Goal: Ask a question

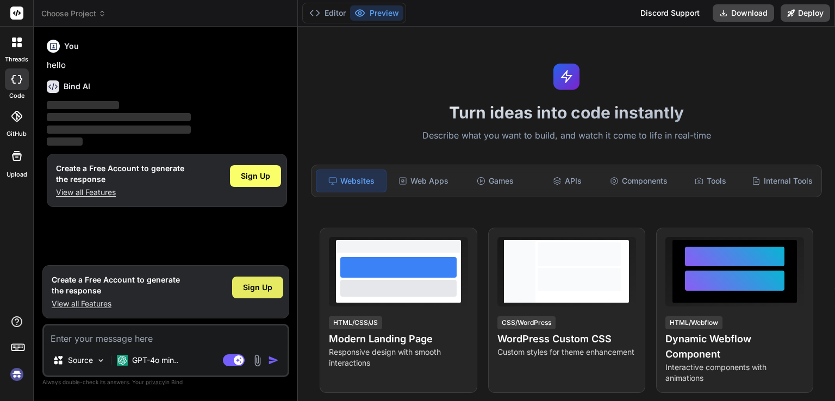
click at [253, 279] on div "Sign Up" at bounding box center [257, 288] width 51 height 22
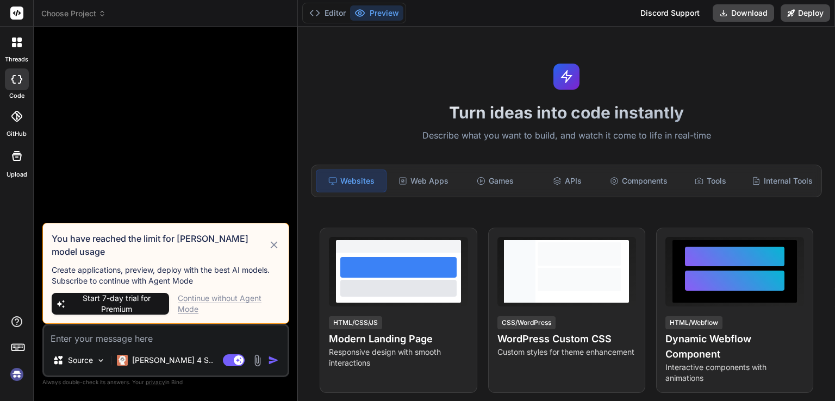
click at [242, 294] on div "Continue without Agent Mode" at bounding box center [229, 304] width 102 height 22
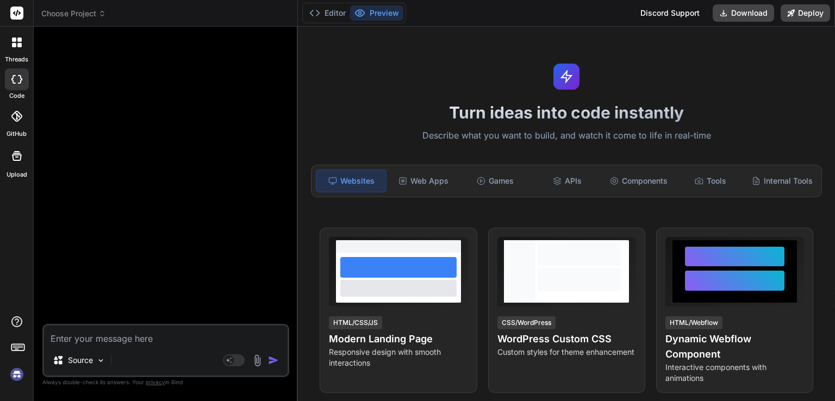
type textarea "x"
click at [157, 337] on textarea at bounding box center [165, 336] width 243 height 20
type textarea "i"
type textarea "x"
type textarea "in"
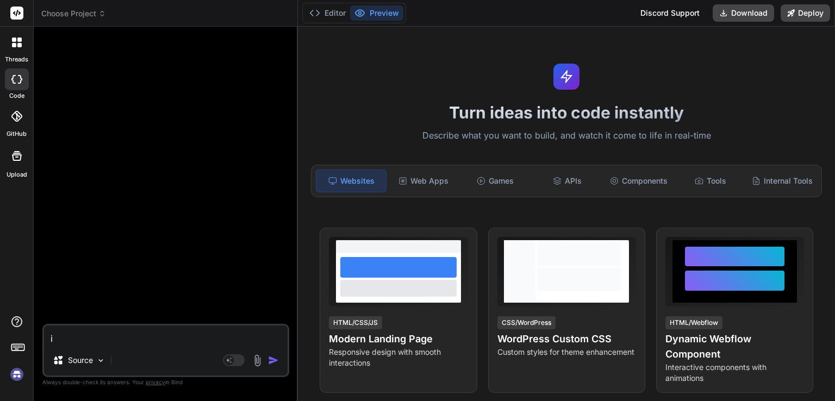
type textarea "x"
type textarea "in"
type textarea "x"
type textarea "in"
type textarea "x"
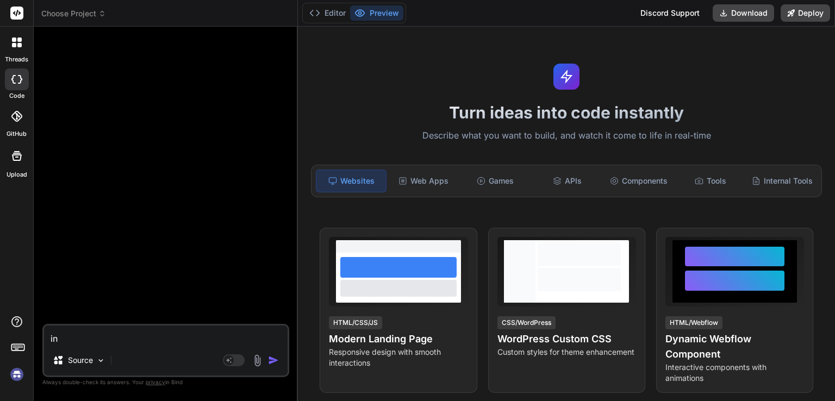
type textarea "i"
type textarea "x"
type textarea "i"
type textarea "x"
type textarea "i a"
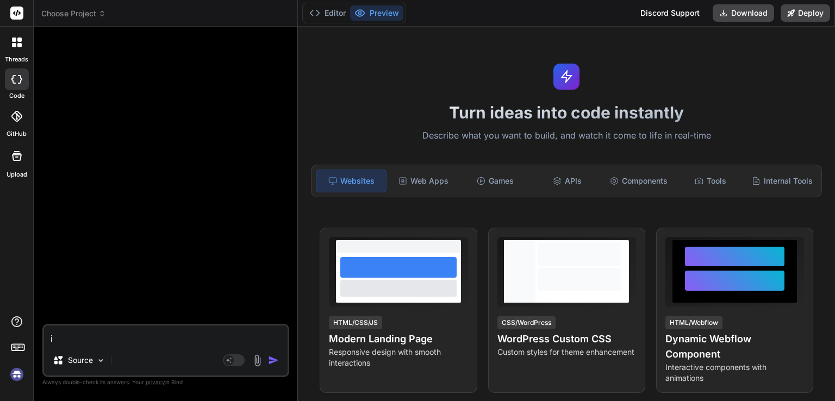
type textarea "x"
type textarea "i am"
type textarea "x"
type textarea "i am"
type textarea "x"
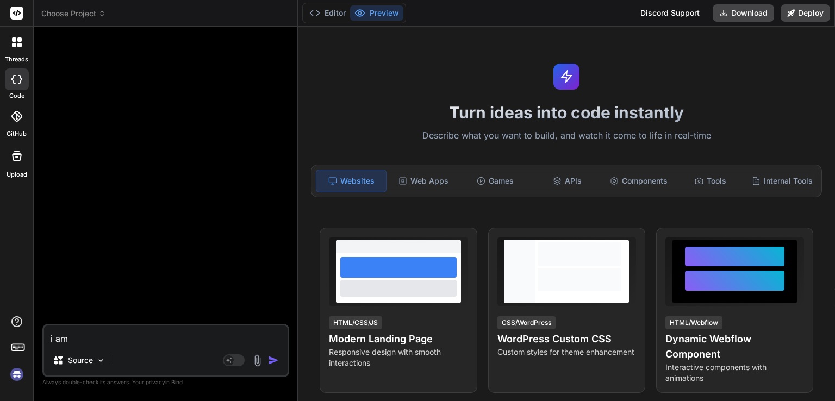
type textarea "i am u"
type textarea "x"
type textarea "i am us"
type textarea "x"
type textarea "i am usi"
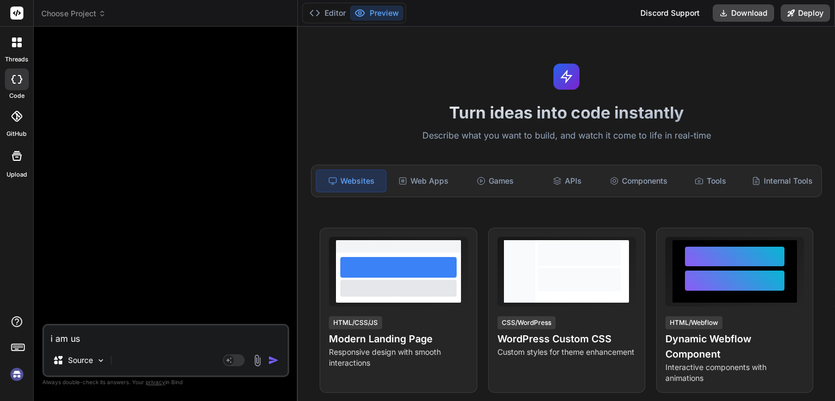
type textarea "x"
type textarea "i am usig"
type textarea "x"
type textarea "i am usign"
type textarea "x"
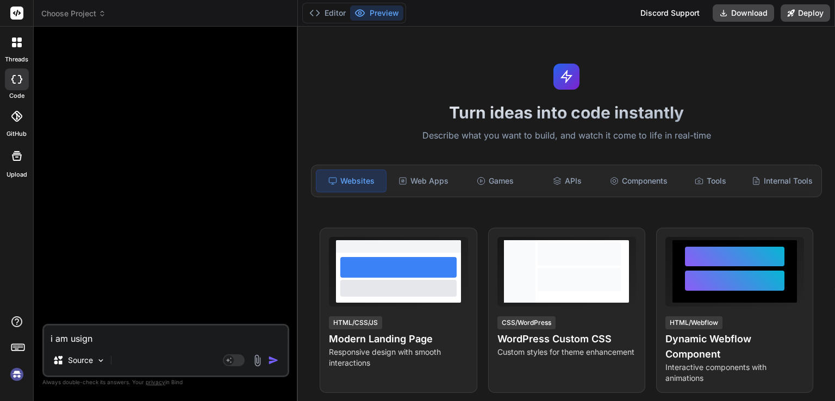
type textarea "i am usign"
type textarea "x"
type textarea "i am usign"
type textarea "x"
type textarea "i am usig"
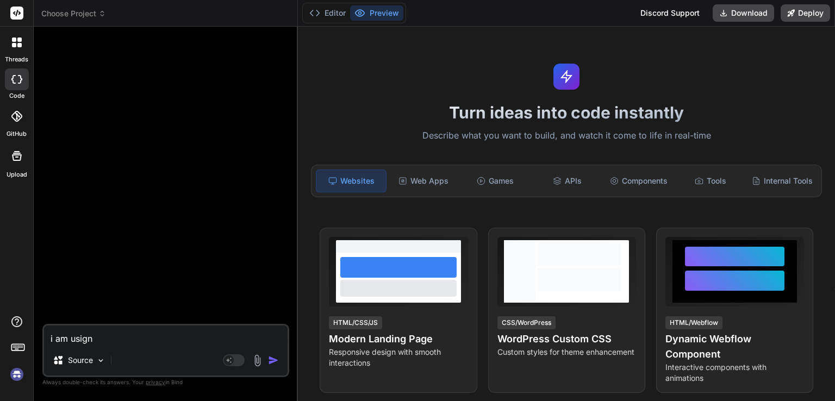
type textarea "x"
type textarea "i am usi"
type textarea "x"
type textarea "i am usin"
type textarea "x"
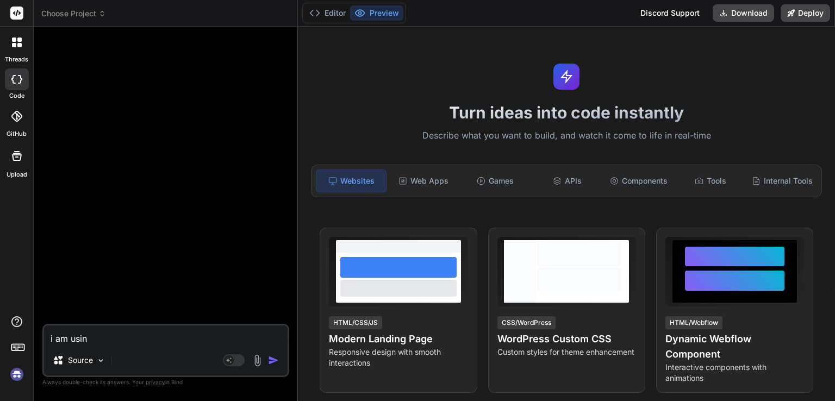
type textarea "i am using"
type textarea "x"
type textarea "i am using"
type textarea "x"
type textarea "i am using m"
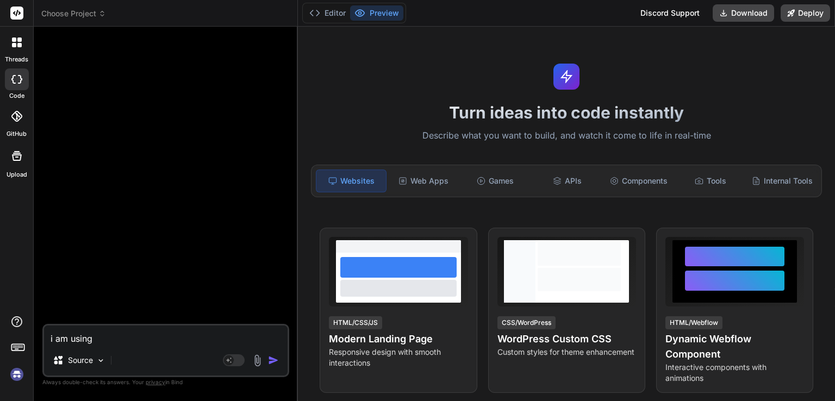
type textarea "x"
type textarea "i am using ma"
type textarea "x"
type textarea "i am using mai"
type textarea "x"
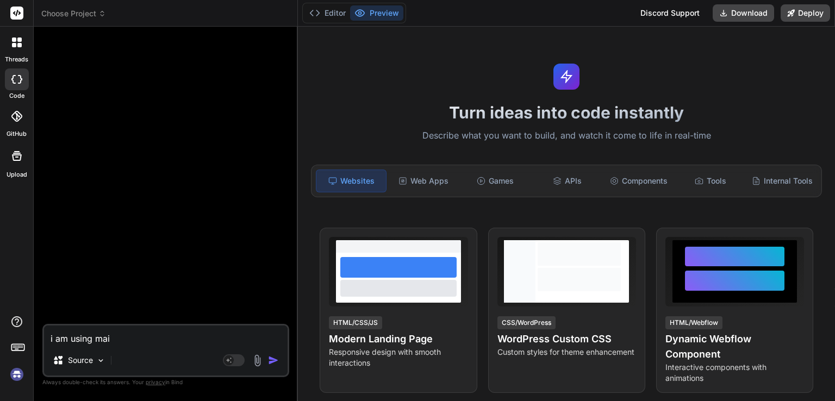
type textarea "i am using mail"
type textarea "x"
type textarea "i am using mailt"
type textarea "x"
type textarea "i am using mailtr"
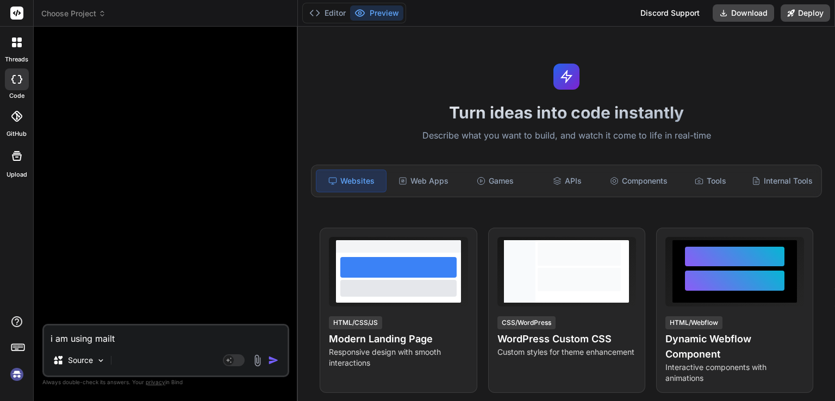
type textarea "x"
type textarea "i am using mailtra"
type textarea "x"
type textarea "i am using mailtrap"
type textarea "x"
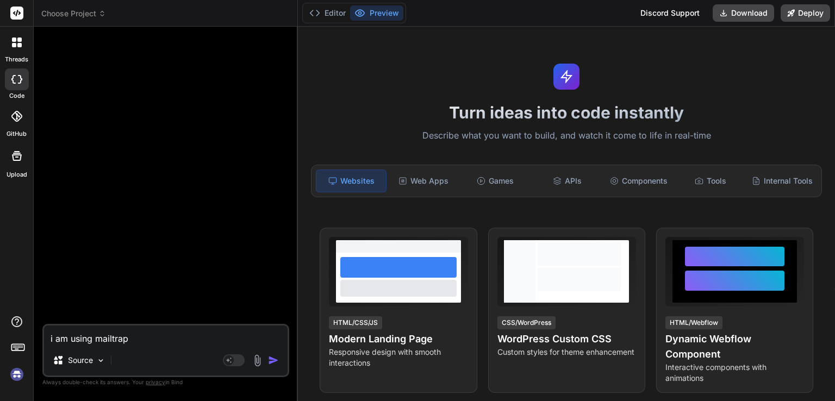
type textarea "i am using mailtrap"
type textarea "x"
type textarea "i am using mailtrap t"
type textarea "x"
type textarea "i am using mailtrap to"
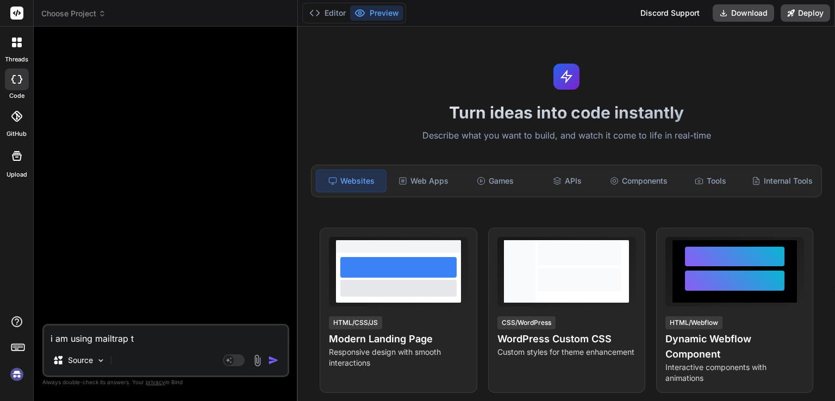
type textarea "x"
type textarea "i am using mailtrap to"
type textarea "x"
type textarea "i am using mailtrap to s"
type textarea "x"
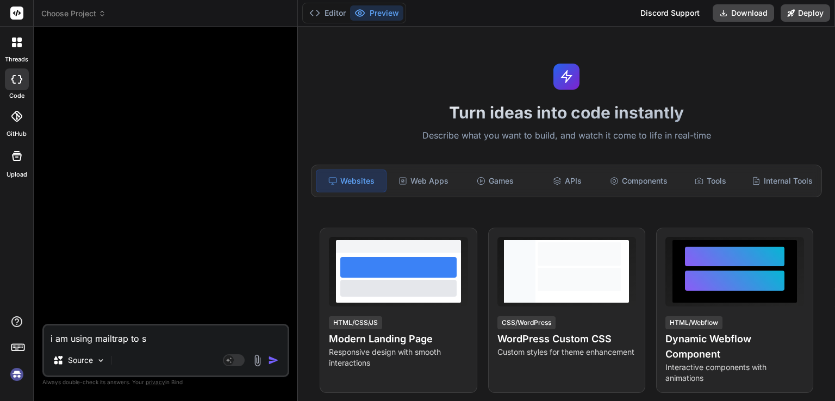
type textarea "i am using mailtrap to se"
type textarea "x"
type textarea "i am using mailtrap to sen"
type textarea "x"
type textarea "i am using mailtrap to send"
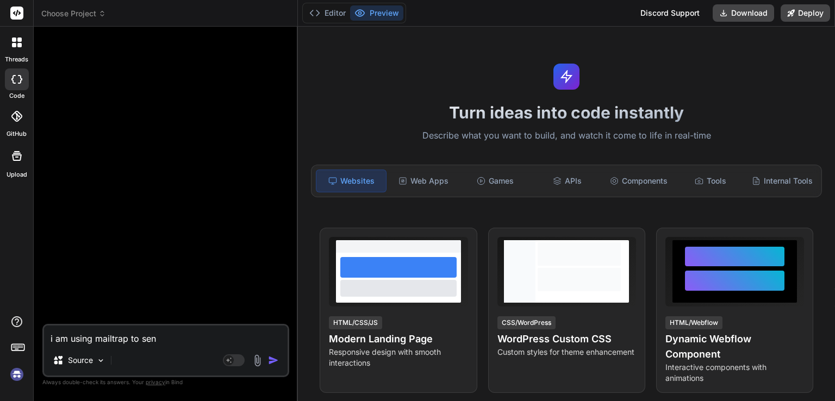
type textarea "x"
type textarea "i am using mailtrap to send"
type textarea "x"
type textarea "i am using mailtrap to send m"
type textarea "x"
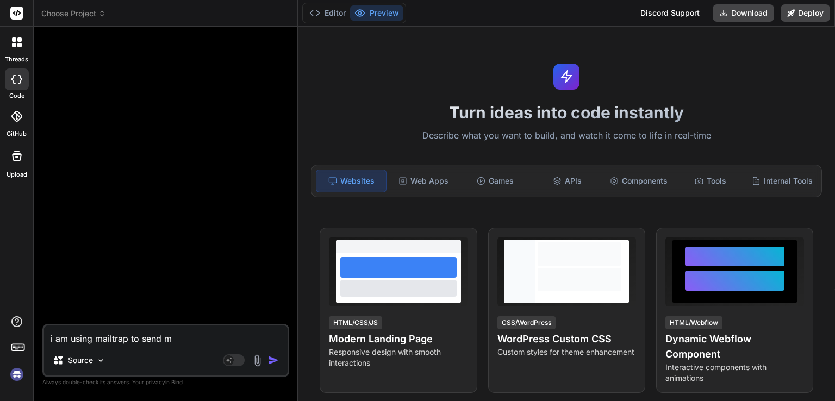
type textarea "i am using mailtrap to send ma"
type textarea "x"
type textarea "i am using mailtrap to send mai"
type textarea "x"
type textarea "i am using mailtrap to send mail"
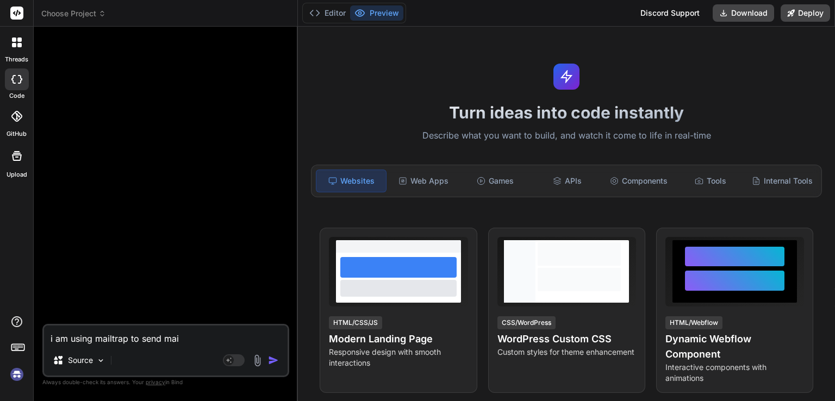
type textarea "x"
type textarea "i am using mailtrap to send mail"
type textarea "x"
type textarea "i am using mailtrap to send mail i"
type textarea "x"
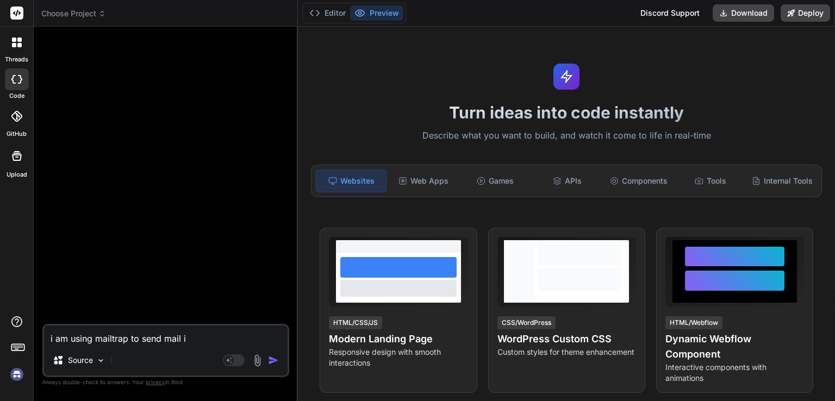
type textarea "i am using mailtrap to send mail in"
type textarea "x"
type textarea "i am using mailtrap to send mail in"
type textarea "x"
type textarea "i am using mailtrap to send mail in t"
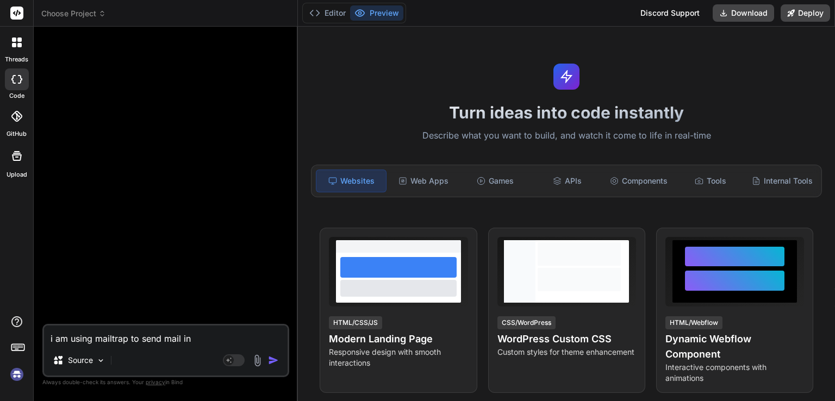
type textarea "x"
type textarea "i am using mailtrap to send mail in"
type textarea "x"
type textarea "i am using mailtrap to send mail in l"
type textarea "x"
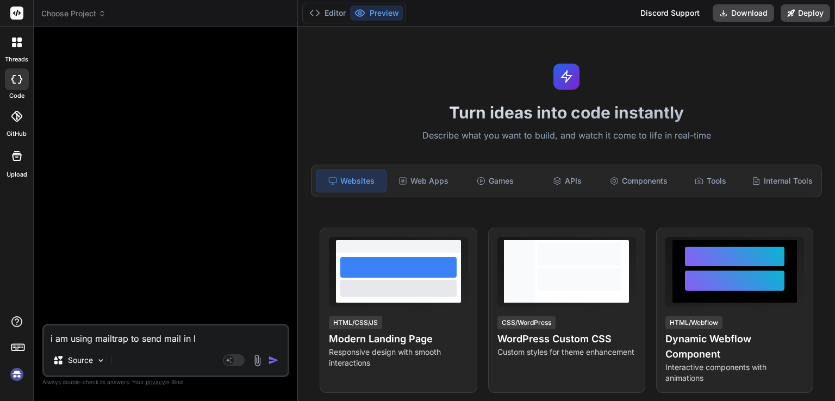
type textarea "i am using mailtrap to send mail in la"
type textarea "x"
type textarea "i am using mailtrap to send mail in lar"
type textarea "x"
type textarea "i am using mailtrap to send mail in [GEOGRAPHIC_DATA]"
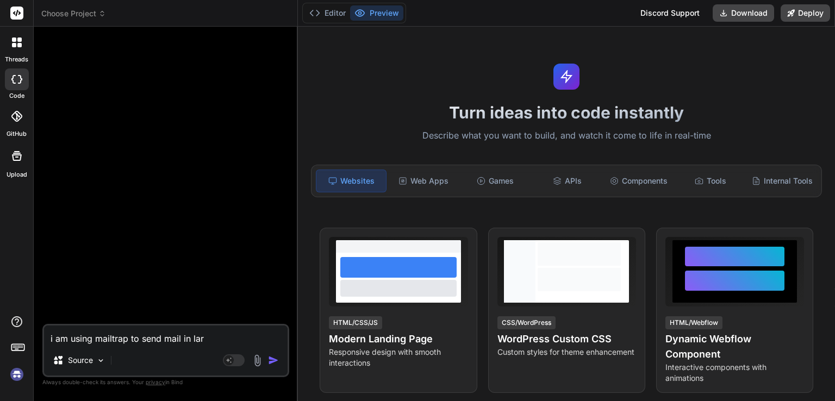
type textarea "x"
type textarea "i am using mailtrap to send mail in [GEOGRAPHIC_DATA]"
type textarea "x"
type textarea "i am using mailtrap to send mail in [GEOGRAPHIC_DATA]"
type textarea "x"
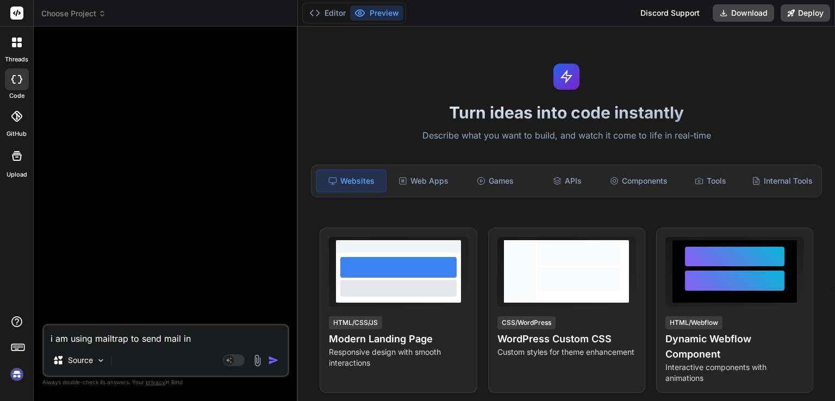
type textarea "i am using mailtrap to send mail in [GEOGRAPHIC_DATA]"
type textarea "x"
type textarea "i am using mailtrap to send mail in [GEOGRAPHIC_DATA]"
type textarea "x"
type textarea "i am using mailtrap to send mail in [GEOGRAPHIC_DATA] 1"
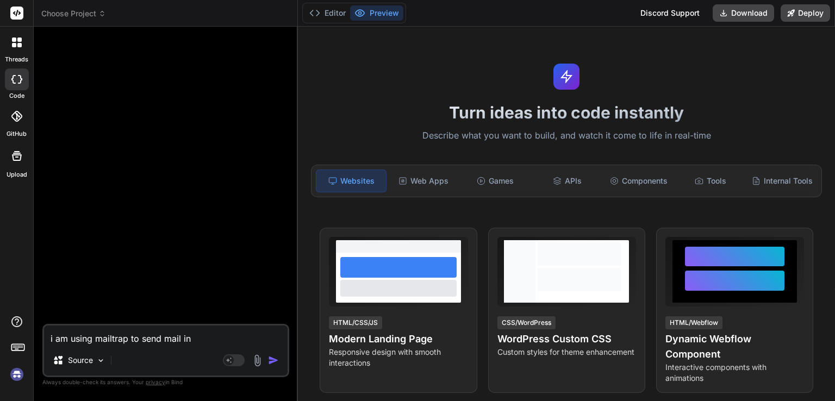
type textarea "x"
type textarea "i am using mailtrap to send mail in [GEOGRAPHIC_DATA] 13"
type textarea "x"
type textarea "i am using mailtrap to send mail in [GEOGRAPHIC_DATA] 132"
type textarea "x"
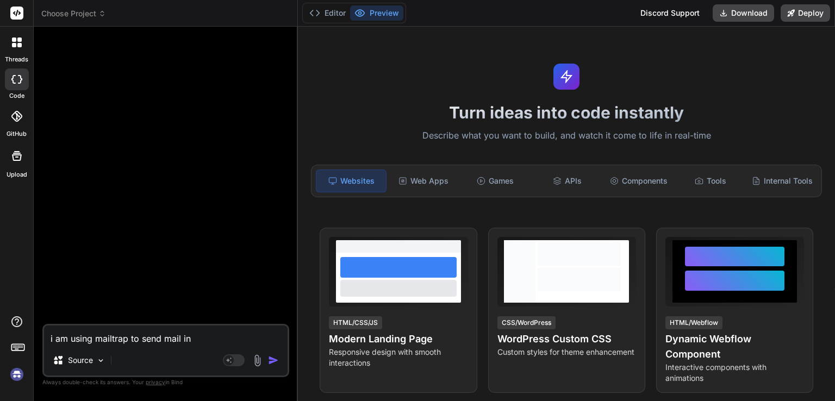
type textarea "i am using mailtrap to send mail in [GEOGRAPHIC_DATA] 13"
type textarea "x"
type textarea "i am using mailtrap to send mail in [GEOGRAPHIC_DATA] 1"
type textarea "x"
type textarea "i am using mailtrap to send mail in [GEOGRAPHIC_DATA] 12"
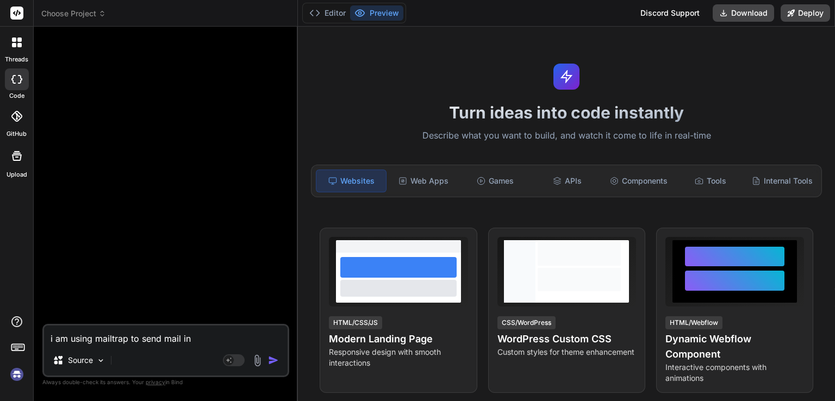
type textarea "x"
type textarea "i am using mailtrap to send mail in [GEOGRAPHIC_DATA] 12."
type textarea "x"
type textarea "i am using mailtrap to send mail in [GEOGRAPHIC_DATA] 12."
type textarea "x"
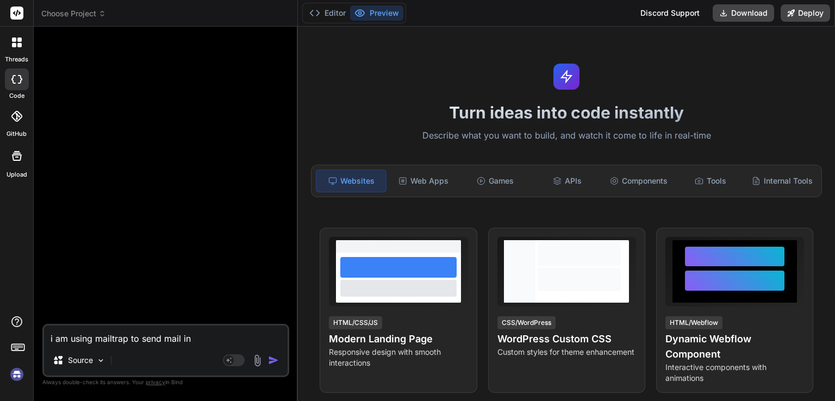
type textarea "i am using mailtrap to send mail in [GEOGRAPHIC_DATA] 12. p"
type textarea "x"
type textarea "i am using mailtrap to send mail in [GEOGRAPHIC_DATA] 12. pl"
type textarea "x"
type textarea "i am using mailtrap to send mail in [GEOGRAPHIC_DATA] 12. ple"
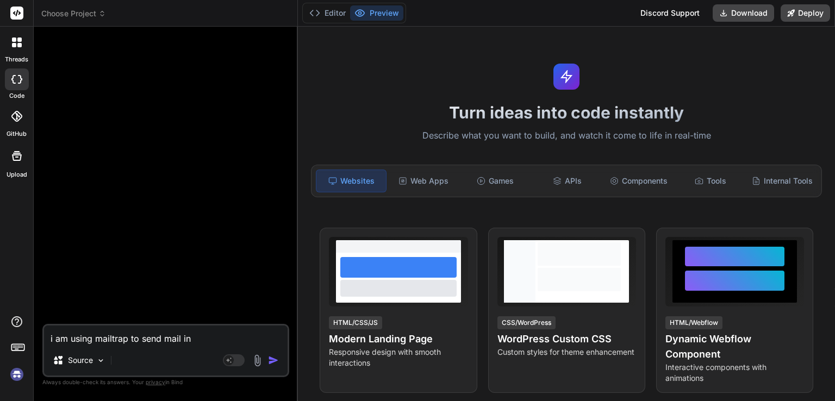
type textarea "x"
type textarea "i am using mailtrap to send mail in [GEOGRAPHIC_DATA] 12. plea"
type textarea "x"
type textarea "i am using mailtrap to send mail in [GEOGRAPHIC_DATA] 12. [GEOGRAPHIC_DATA]"
type textarea "x"
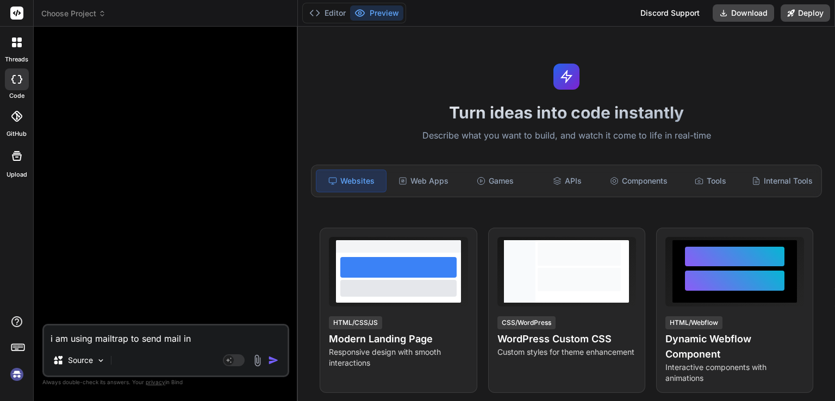
type textarea "i am using mailtrap to send mail in [GEOGRAPHIC_DATA] 12. please"
type textarea "x"
type textarea "i am using mailtrap to send mail in [GEOGRAPHIC_DATA] 12. please"
type textarea "x"
type textarea "i am using mailtrap to send mail in [GEOGRAPHIC_DATA] 12. please f"
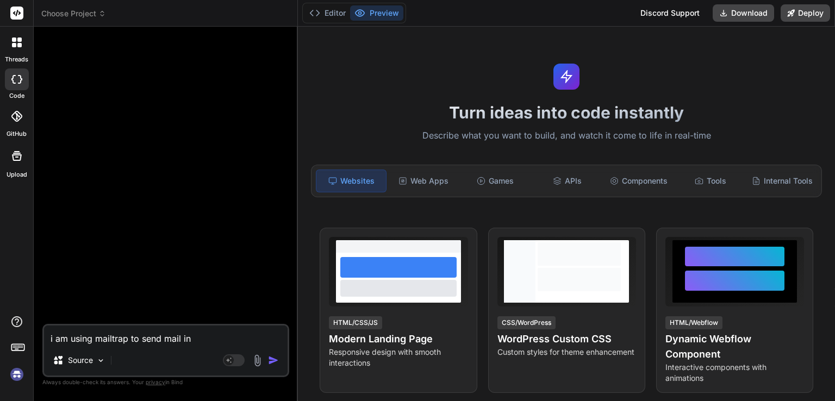
type textarea "x"
type textarea "i am using mailtrap to send mail in [GEOGRAPHIC_DATA] 12. please fi"
type textarea "x"
type textarea "i am using mailtrap to send mail in [GEOGRAPHIC_DATA] 12. please f"
type textarea "x"
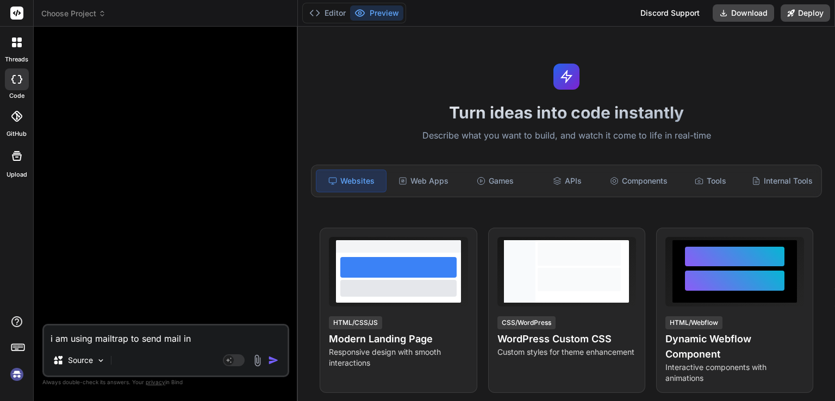
type textarea "i am using mailtrap to send mail in [GEOGRAPHIC_DATA] 12. please"
type textarea "x"
type textarea "i am using mailtrap to send mail in [GEOGRAPHIC_DATA] 12. please g"
type textarea "x"
type textarea "i am using mailtrap to send mail in [GEOGRAPHIC_DATA] 12. please gi"
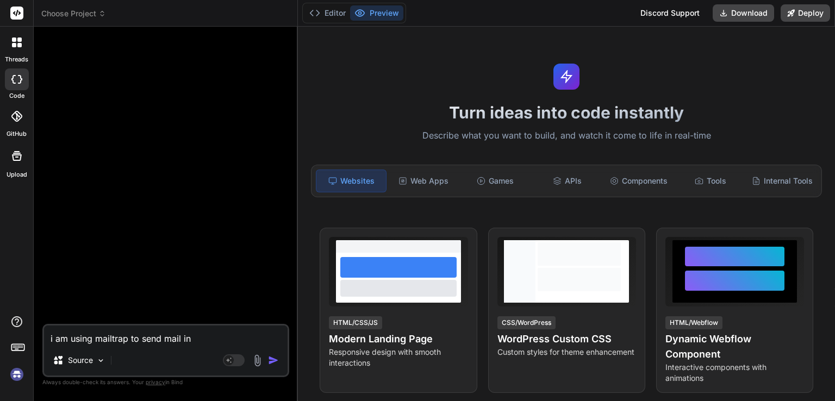
type textarea "x"
type textarea "i am using mailtrap to send mail in [GEOGRAPHIC_DATA] 12. please giv"
type textarea "x"
type textarea "i am using mailtrap to send mail in [GEOGRAPHIC_DATA] 12. please give"
type textarea "x"
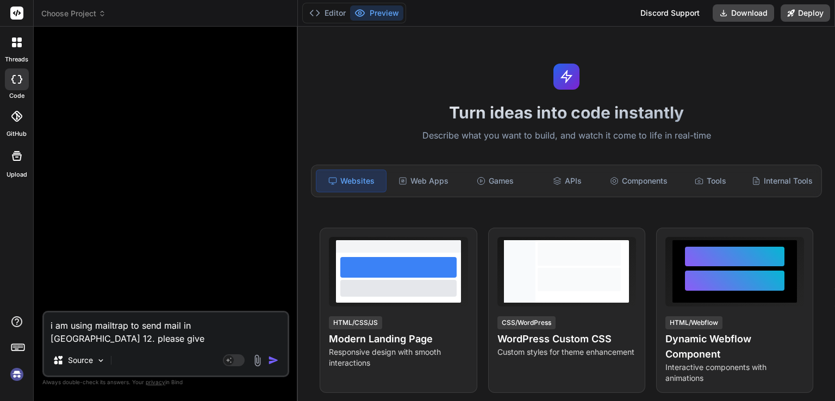
type textarea "i am using mailtrap to send mail in [GEOGRAPHIC_DATA] 12. please give"
type textarea "x"
type textarea "i am using mailtrap to send mail in [GEOGRAPHIC_DATA] 12. please give s"
type textarea "x"
type textarea "i am using mailtrap to send mail in [GEOGRAPHIC_DATA] 12. please give st"
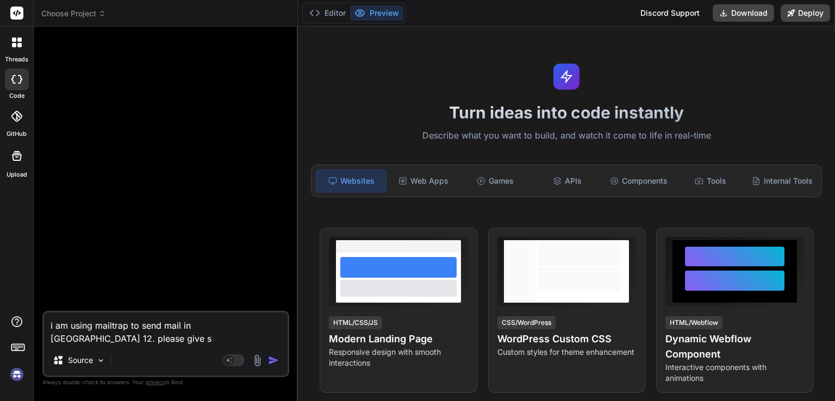
type textarea "x"
type textarea "i am using mailtrap to send mail in [GEOGRAPHIC_DATA] 12. please give ste"
type textarea "x"
type textarea "i am using mailtrap to send mail in [GEOGRAPHIC_DATA] 12. please give step"
type textarea "x"
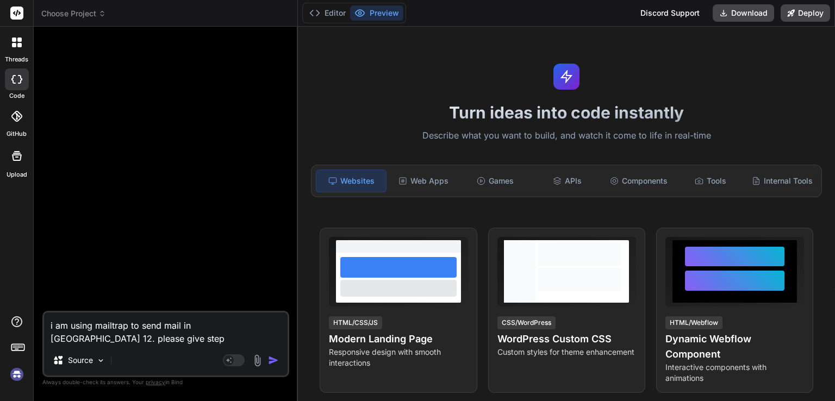
type textarea "i am using mailtrap to send mail in [GEOGRAPHIC_DATA] 12. please give step"
type textarea "x"
type textarea "i am using mailtrap to send mail in [GEOGRAPHIC_DATA] 12. please give step b"
type textarea "x"
type textarea "i am using mailtrap to send mail in [GEOGRAPHIC_DATA] 12. please give step by"
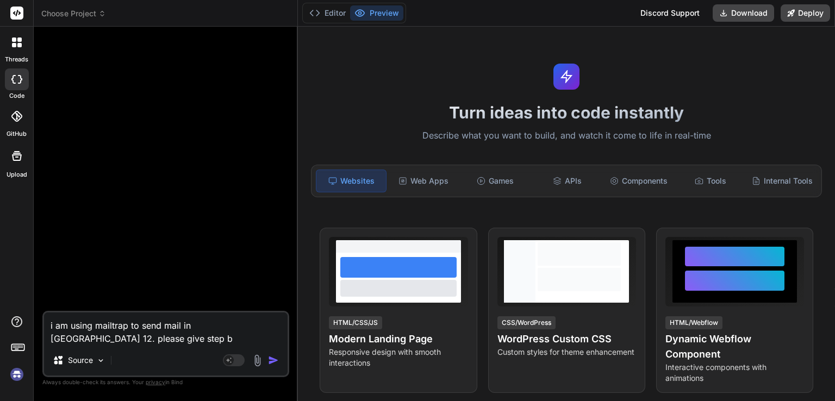
type textarea "x"
type textarea "i am using mailtrap to send mail in [GEOGRAPHIC_DATA] 12. please give step by"
type textarea "x"
type textarea "i am using mailtrap to send mail in [GEOGRAPHIC_DATA] 12. please give step by s"
type textarea "x"
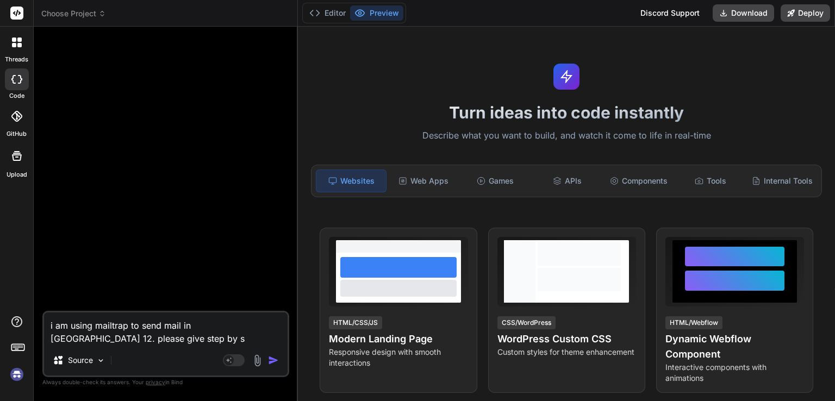
type textarea "i am using mailtrap to send mail in [GEOGRAPHIC_DATA] 12. please give step by st"
type textarea "x"
type textarea "i am using mailtrap to send mail in [GEOGRAPHIC_DATA] 12. please give step by […"
type textarea "x"
type textarea "i am using mailtrap to send mail in [GEOGRAPHIC_DATA] 12. please give step by s…"
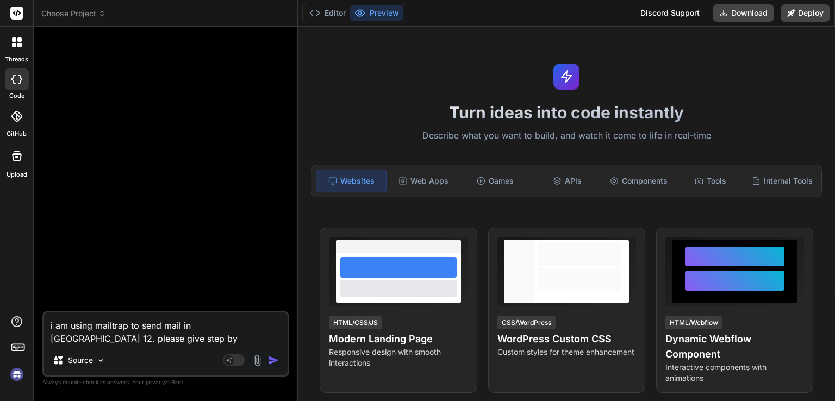
type textarea "x"
type textarea "i am using mailtrap to send mail in [GEOGRAPHIC_DATA] 12. please give step by s…"
type textarea "x"
type textarea "i am using mailtrap to send mail in [GEOGRAPHIC_DATA] 12. please give step by s…"
type textarea "x"
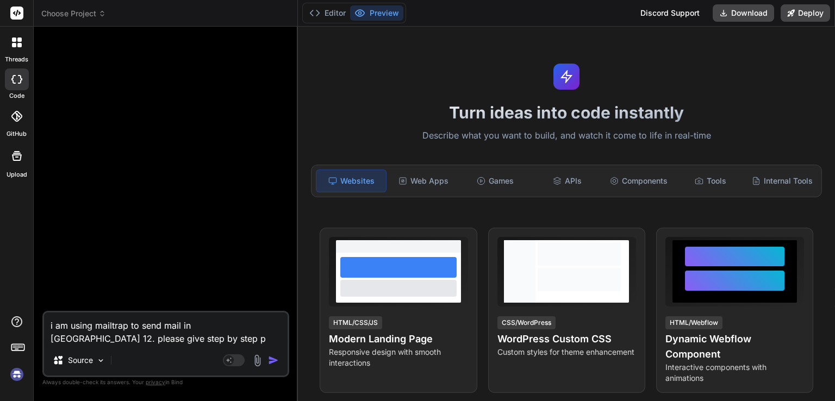
type textarea "i am using mailtrap to send mail in [GEOGRAPHIC_DATA] 12. please give step by s…"
type textarea "x"
type textarea "i am using mailtrap to send mail in [GEOGRAPHIC_DATA] 12. please give step by s…"
type textarea "x"
type textarea "i am using mailtrap to send mail in [GEOGRAPHIC_DATA] 12. please give step by s…"
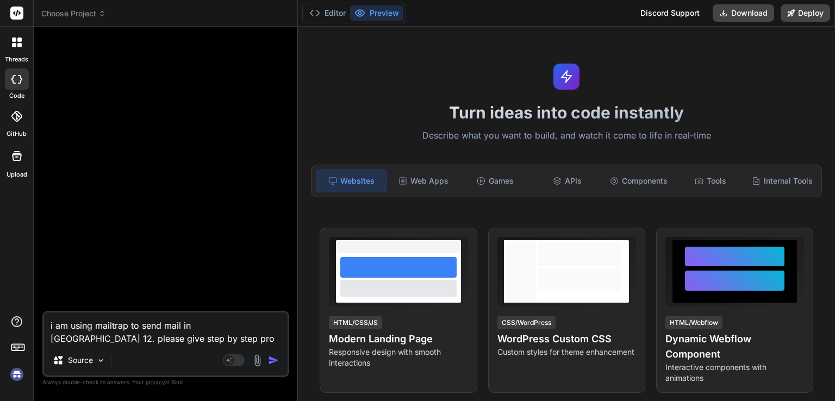
type textarea "x"
type textarea "i am using mailtrap to send mail in [GEOGRAPHIC_DATA] 12. please give step by s…"
type textarea "x"
type textarea "i am using mailtrap to send mail in [GEOGRAPHIC_DATA] 12. please give step by s…"
type textarea "x"
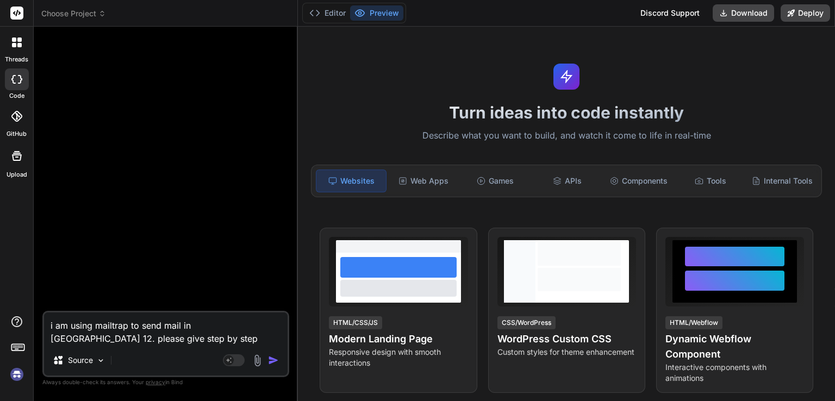
type textarea "i am using mailtrap to send mail in [GEOGRAPHIC_DATA] 12. please give step by s…"
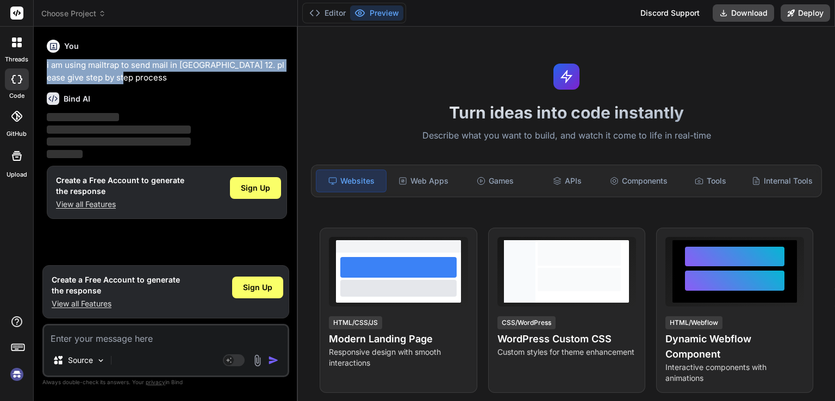
drag, startPoint x: 122, startPoint y: 76, endPoint x: 53, endPoint y: 77, distance: 68.5
click at [43, 66] on div "You i am using mailtrap to send mail in [GEOGRAPHIC_DATA] 12. please give step …" at bounding box center [165, 217] width 247 height 365
copy p "i am using mailtrap to send mail in [GEOGRAPHIC_DATA] 12. please give step by s…"
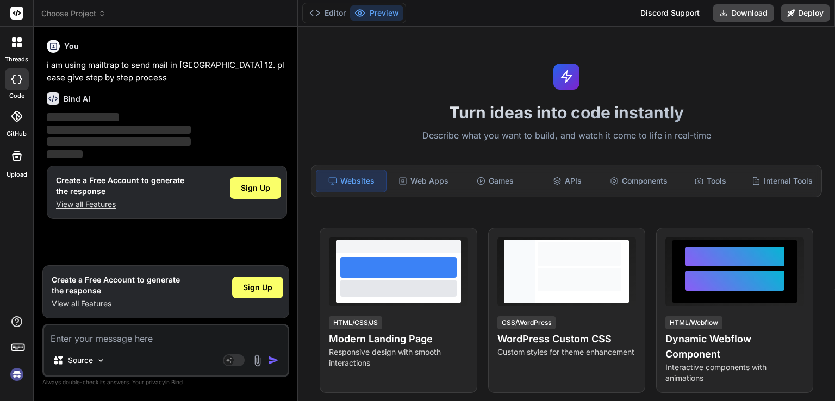
click at [248, 171] on div "Create a Free Account to generate the response View all Features Sign Up" at bounding box center [167, 192] width 240 height 53
click at [252, 186] on span "Sign Up" at bounding box center [255, 188] width 29 height 11
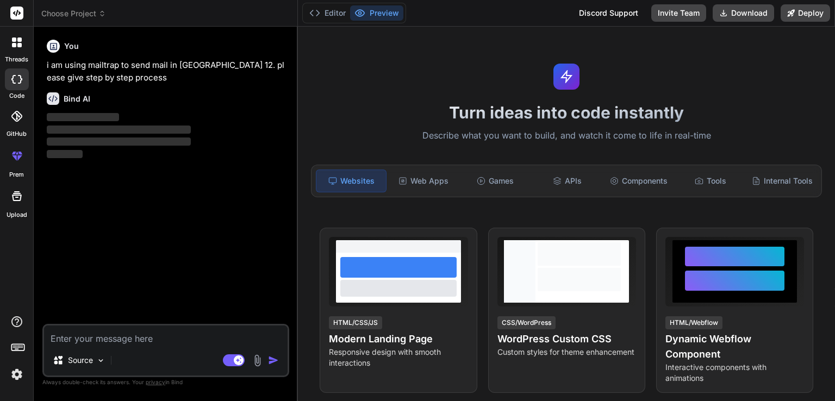
click at [198, 340] on textarea at bounding box center [165, 336] width 243 height 20
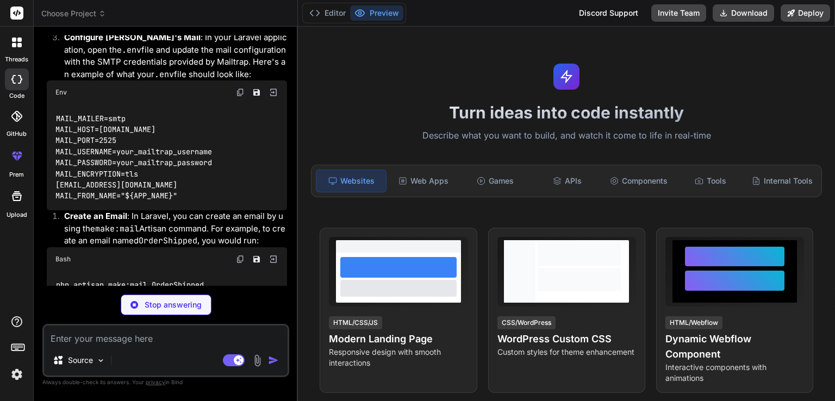
scroll to position [307, 0]
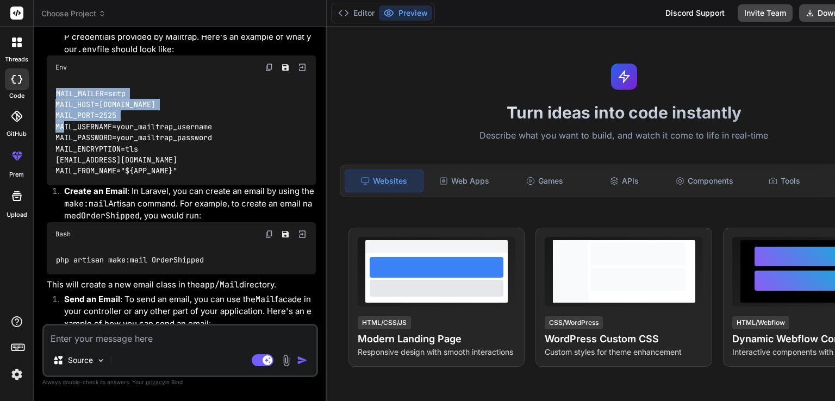
drag, startPoint x: 52, startPoint y: 101, endPoint x: 124, endPoint y: 131, distance: 77.7
click at [124, 131] on div "MAIL_MAILER=smtp MAIL_HOST=[DOMAIN_NAME] MAIL_PORT=2525 MAIL_USERNAME=your_mail…" at bounding box center [181, 132] width 269 height 106
copy code "MAIL_MAILER=smtp MAIL_HOST=[DOMAIN_NAME] MAIL_PORT=2525"
click at [150, 170] on code "MAIL_MAILER=smtp MAIL_HOST=[DOMAIN_NAME] MAIL_PORT=2525 MAIL_USERNAME=your_mail…" at bounding box center [133, 132] width 157 height 89
click at [114, 177] on code "MAIL_MAILER=smtp MAIL_HOST=[DOMAIN_NAME] MAIL_PORT=2525 MAIL_USERNAME=your_mail…" at bounding box center [133, 132] width 157 height 89
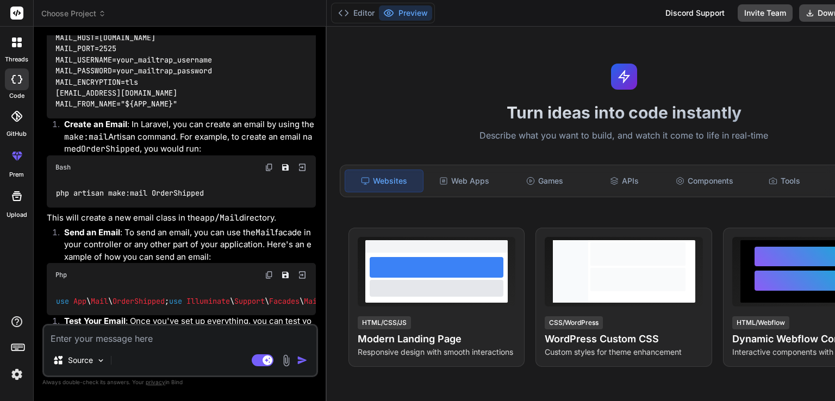
scroll to position [361, 0]
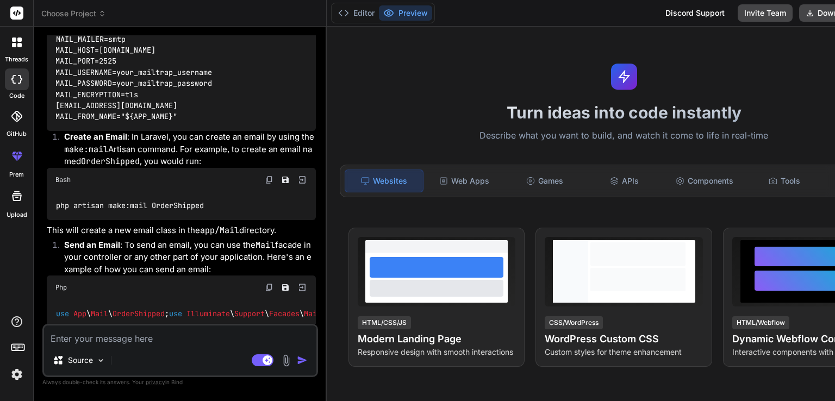
click at [265, 184] on img at bounding box center [269, 180] width 9 height 9
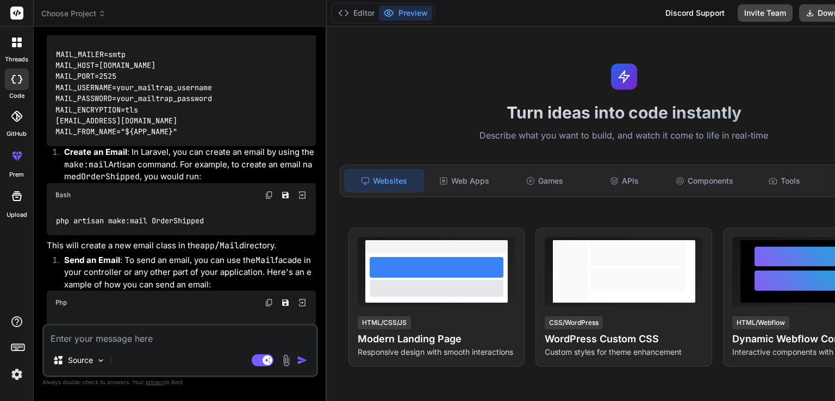
scroll to position [455, 0]
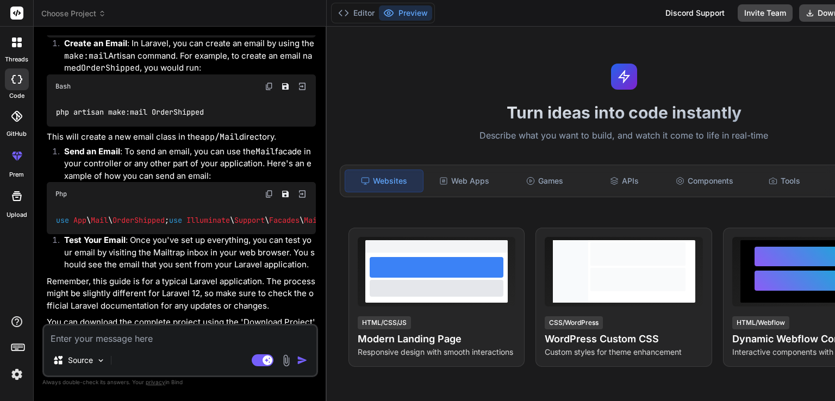
click at [128, 225] on span "OrderShipped" at bounding box center [138, 220] width 52 height 10
click at [238, 232] on div "use App \ Mail \ OrderShipped ; use Illuminate \ Support \ Facades \ Mail ; Mai…" at bounding box center [181, 220] width 269 height 28
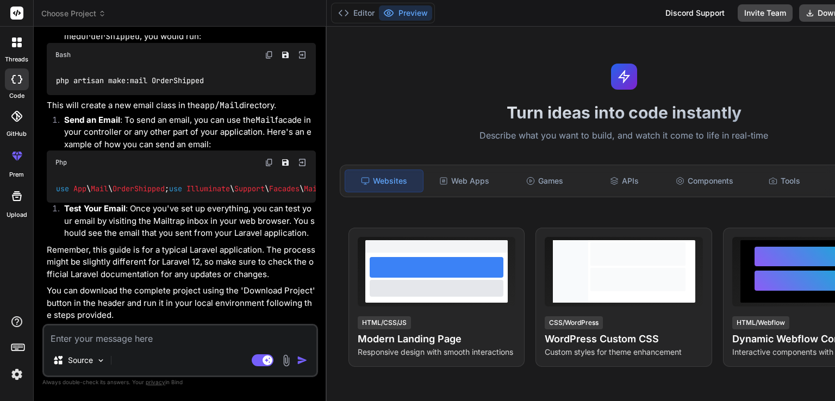
scroll to position [564, 0]
click at [229, 174] on div "use App \ Mail \ OrderShipped ; use Illuminate \ Support \ Facades \ Mail ; Mai…" at bounding box center [181, 188] width 269 height 28
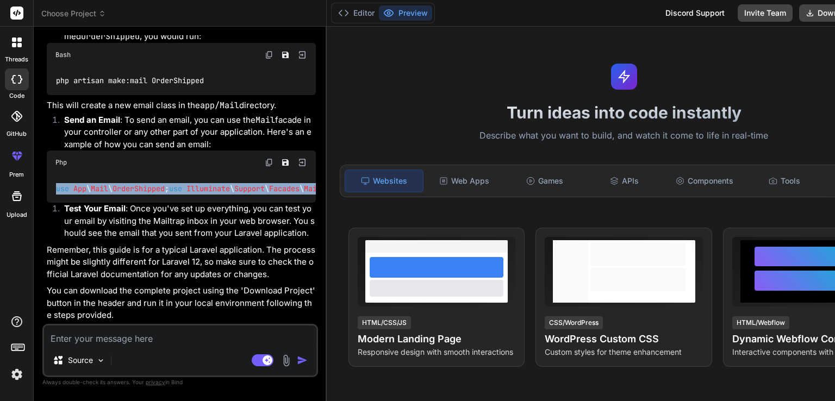
drag, startPoint x: 235, startPoint y: 134, endPoint x: 49, endPoint y: 123, distance: 186.2
click at [49, 174] on div "use App \ Mail \ OrderShipped ; use Illuminate \ Support \ Facades \ Mail ; Mai…" at bounding box center [181, 188] width 269 height 28
copy code "use App \ Mail \ OrderShipped ; use Illuminate \ Support \ Facades \ Mail ;"
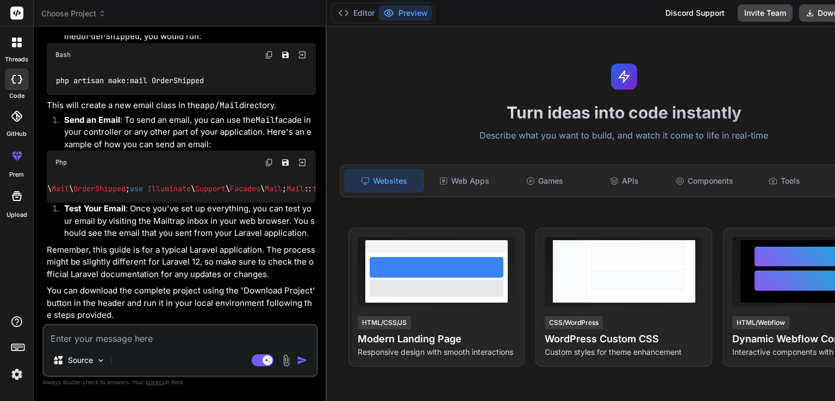
click at [159, 337] on textarea at bounding box center [180, 336] width 272 height 20
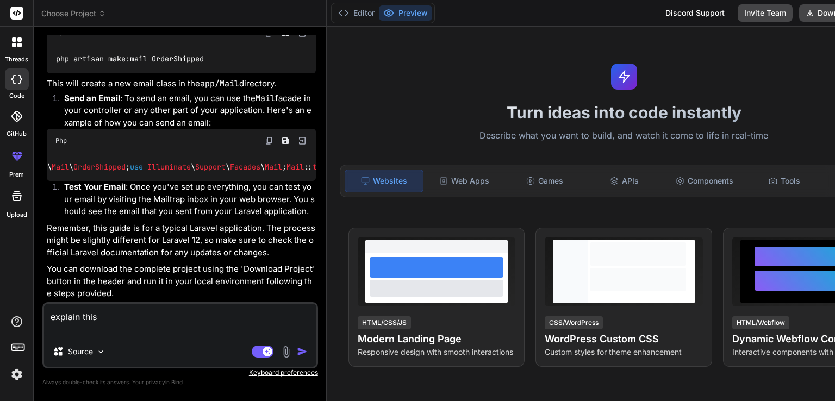
paste textarea "<?php namespace App\Mail; use Illuminate\Bus\Queueable; use Illuminate\Contract…"
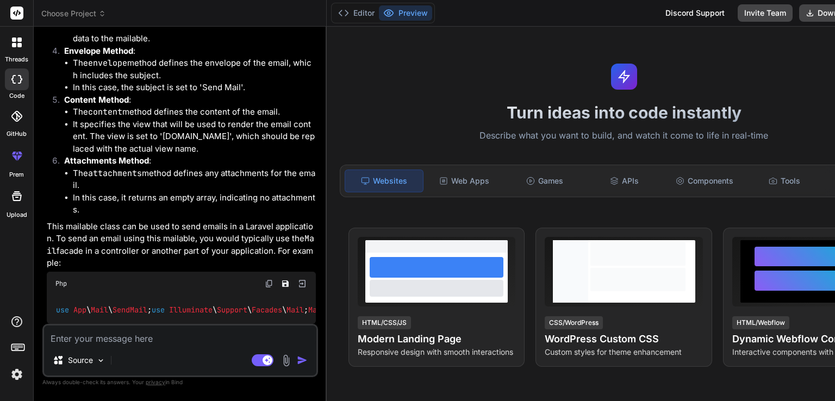
scroll to position [1334, 0]
click at [126, 340] on textarea at bounding box center [180, 336] width 272 height 20
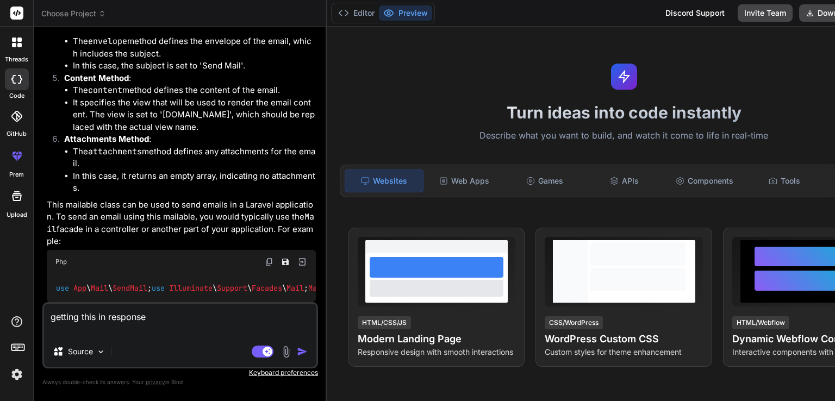
paste textarea "<x-laravel-exceptions-renderer::layout :$exception> <div class="renderer contai…"
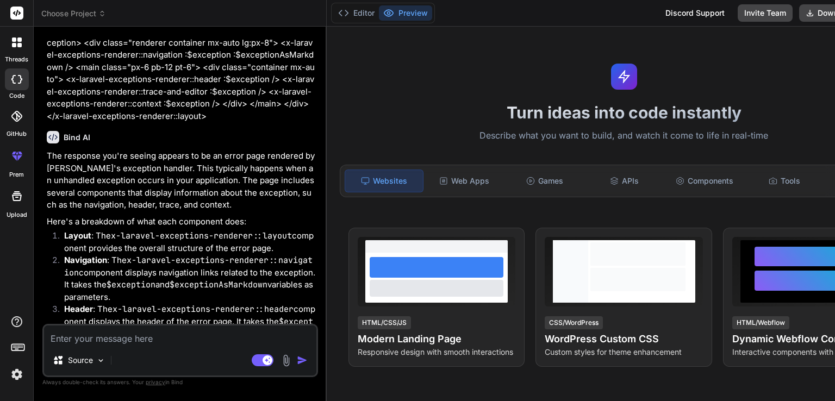
scroll to position [1455, 0]
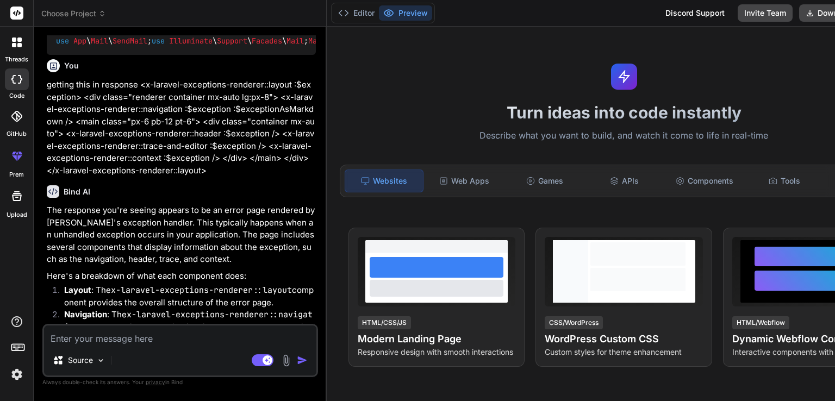
click at [147, 337] on textarea at bounding box center [180, 336] width 272 height 20
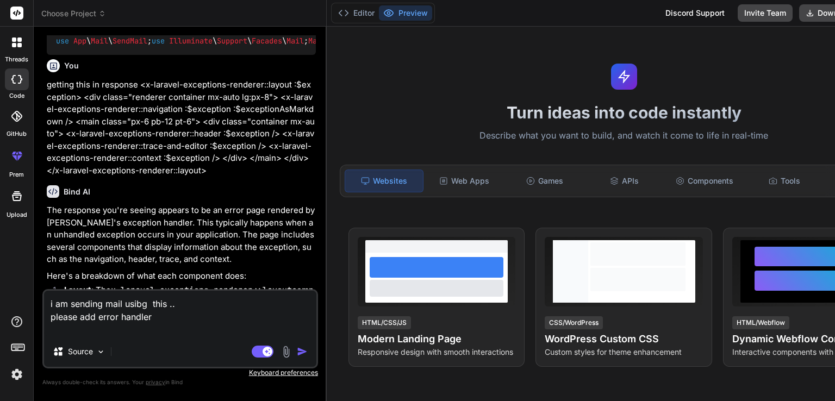
paste textarea "public function sendMail() { $details = [ 'title' => 'Mail from [DOMAIN_NAME]',…"
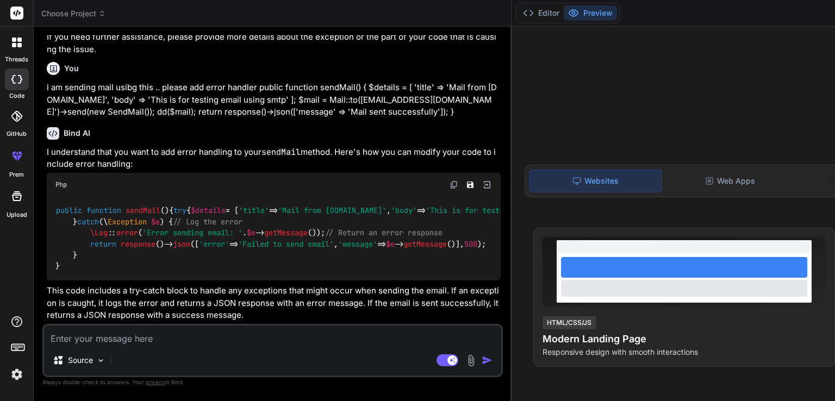
scroll to position [2449, 0]
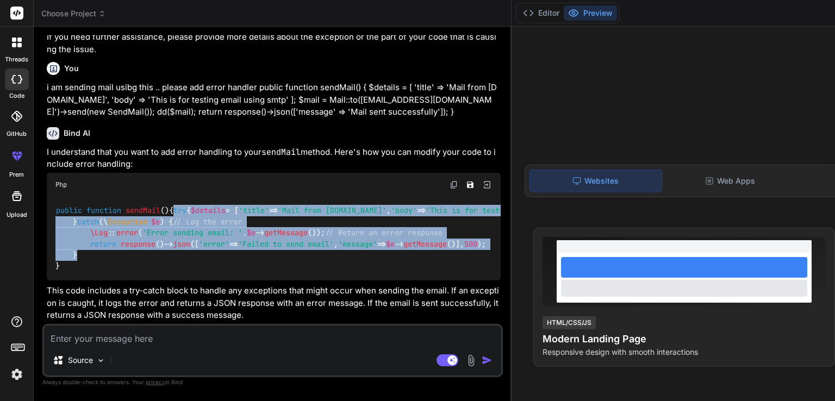
drag, startPoint x: 71, startPoint y: 93, endPoint x: 99, endPoint y: 256, distance: 164.9
click at [99, 256] on div "public function sendMail ( ) { try { $details = [ 'title' => 'Mail from [DOMAIN…" at bounding box center [274, 239] width 454 height 84
copy code "try { $details = [ 'title' => 'Mail from [DOMAIN_NAME]' , 'body' => 'This is fo…"
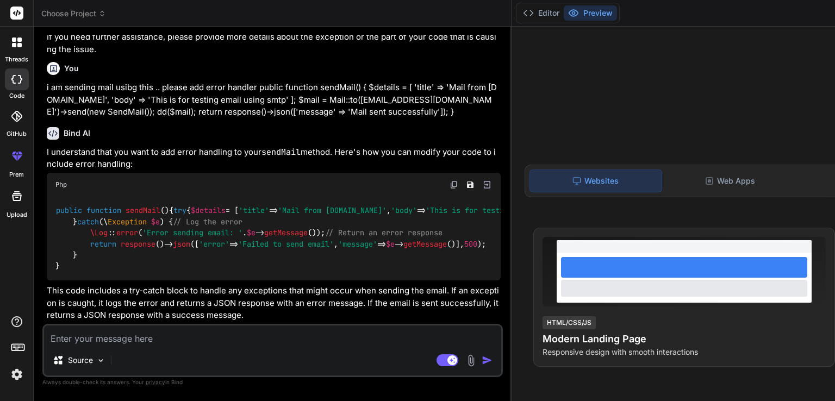
click at [154, 342] on textarea at bounding box center [272, 336] width 457 height 20
click at [128, 334] on textarea at bounding box center [272, 336] width 457 height 20
paste textarea "$details"
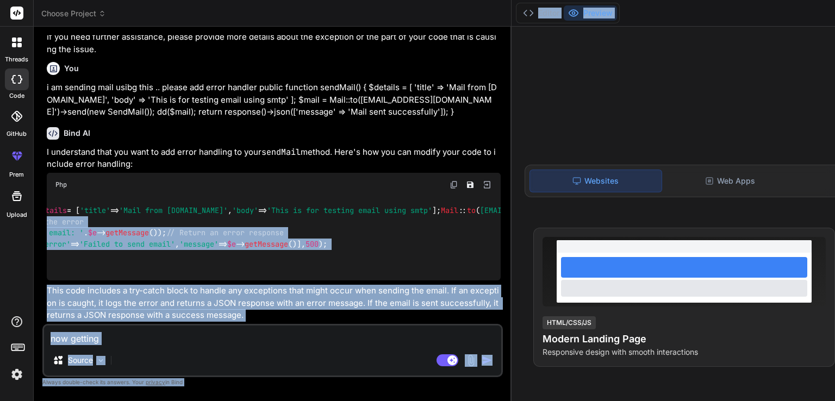
scroll to position [0, 235]
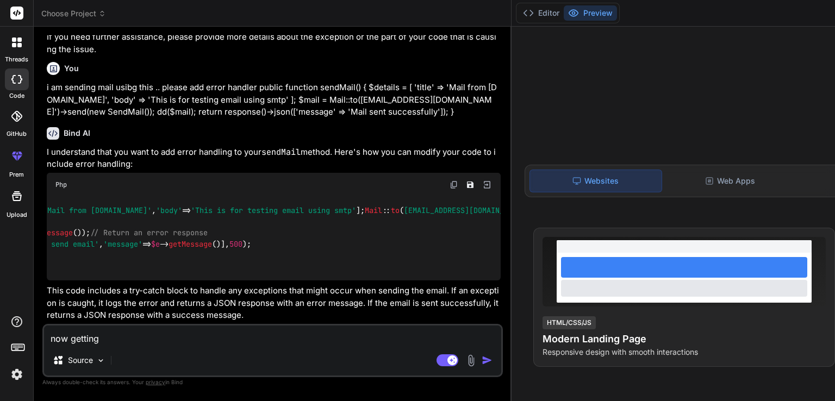
drag, startPoint x: 196, startPoint y: 179, endPoint x: 135, endPoint y: 178, distance: 61.4
click at [135, 205] on code "public function sendMail ( ) { try { $details = [ 'title' => 'Mail from [DOMAIN…" at bounding box center [364, 238] width 1087 height 67
copy code "[ 'message' => 'Mail sent successfully' ]"
click at [133, 335] on textarea "now getting" at bounding box center [272, 336] width 457 height 20
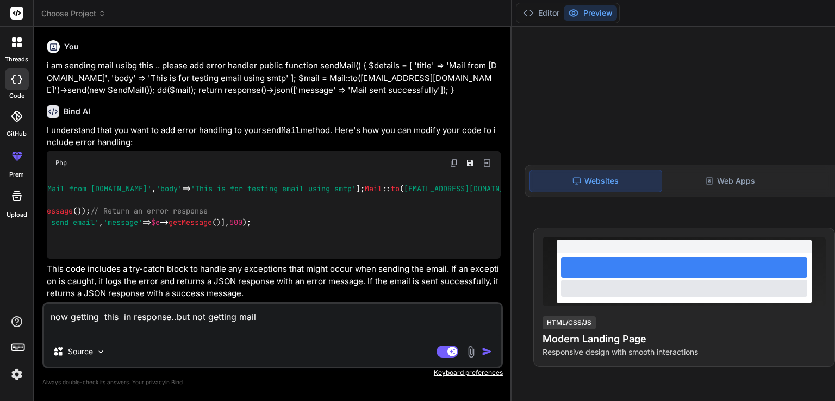
paste textarea "['message' => 'Mail sent successfully']"
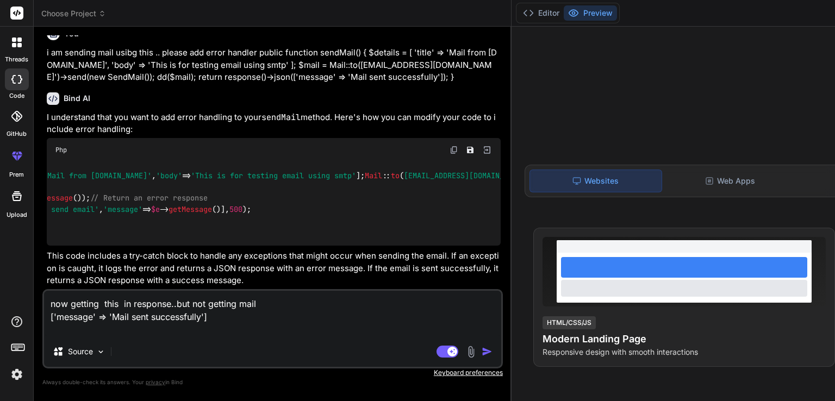
click at [481, 351] on img "button" at bounding box center [486, 351] width 11 height 11
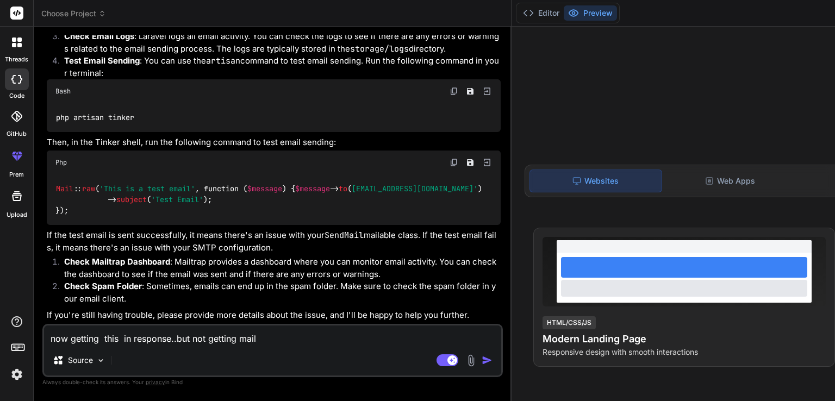
scroll to position [3022, 0]
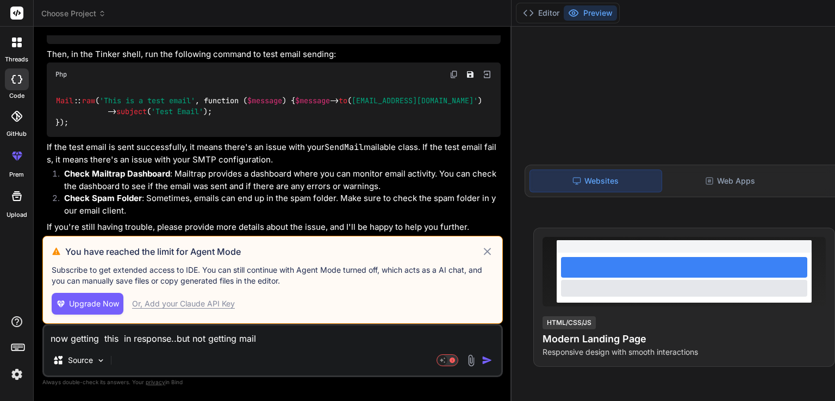
click at [483, 248] on icon at bounding box center [487, 252] width 8 height 8
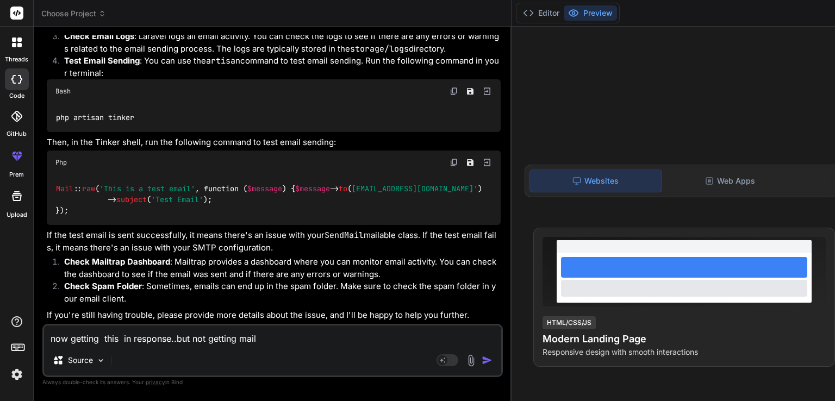
scroll to position [3076, 0]
click at [449, 87] on img at bounding box center [453, 91] width 9 height 9
click at [197, 342] on textarea "now getting this in response..but not getting mail ['message' => 'Mail sent suc…" at bounding box center [272, 336] width 457 height 20
paste textarea "Command "tinker" is not defined."
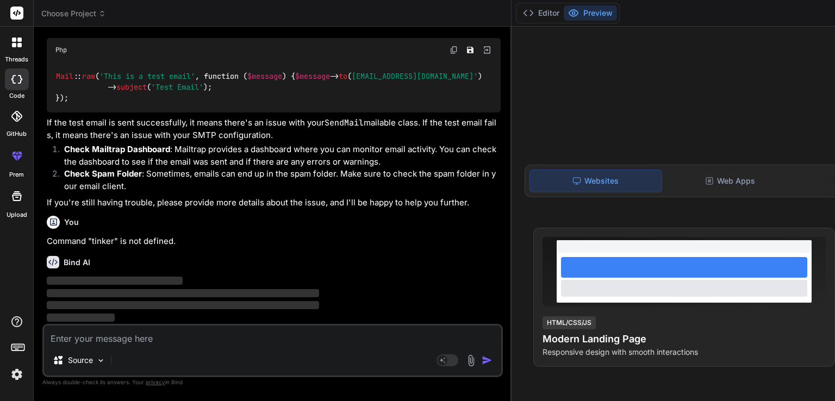
scroll to position [3243, 0]
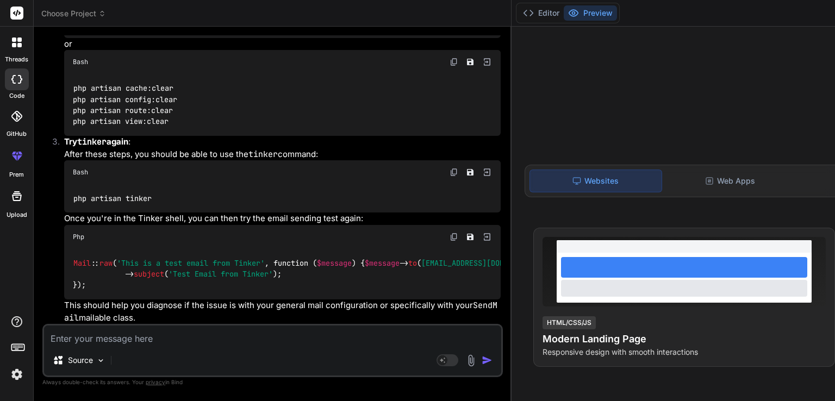
click at [112, 324] on div "Source Agent Mode. When this toggle is activated, AI automatically makes decisi…" at bounding box center [272, 350] width 460 height 53
click at [147, 337] on textarea at bounding box center [272, 336] width 457 height 20
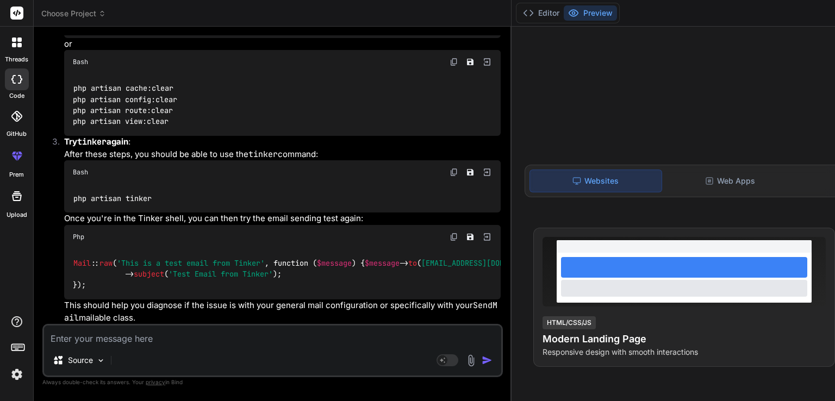
click at [449, 66] on img at bounding box center [453, 62] width 9 height 9
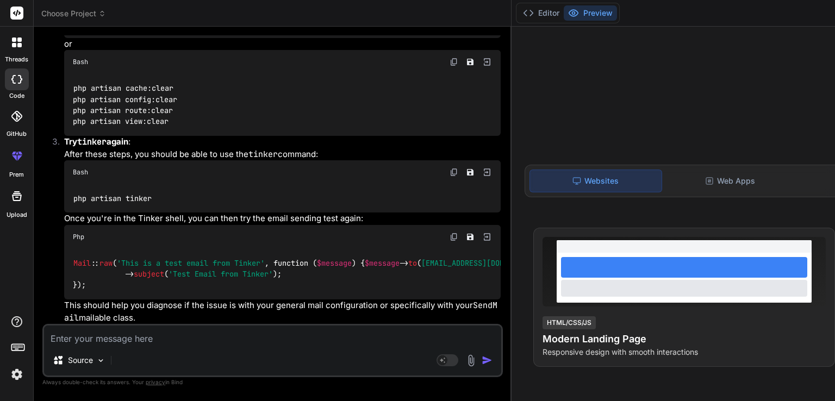
scroll to position [3787, 0]
click at [449, 177] on img at bounding box center [453, 172] width 9 height 9
click at [449, 233] on img at bounding box center [453, 237] width 9 height 9
click at [134, 342] on textarea at bounding box center [272, 336] width 457 height 20
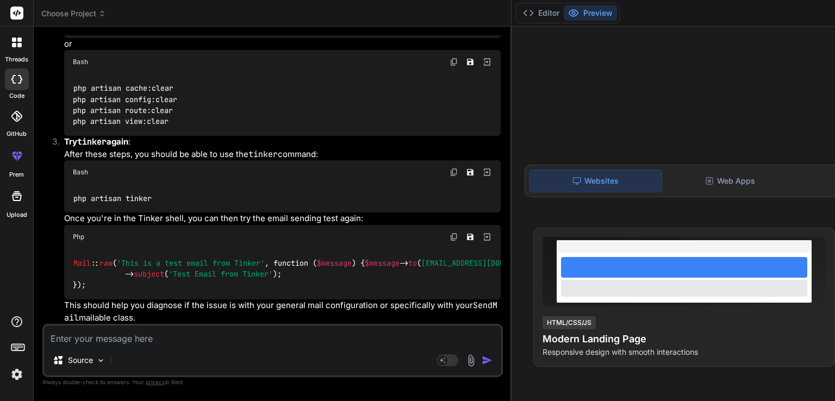
paste textarea "WARNING Undefined array key "port" in vendor\laravel\framework\src\Illuminate\M…"
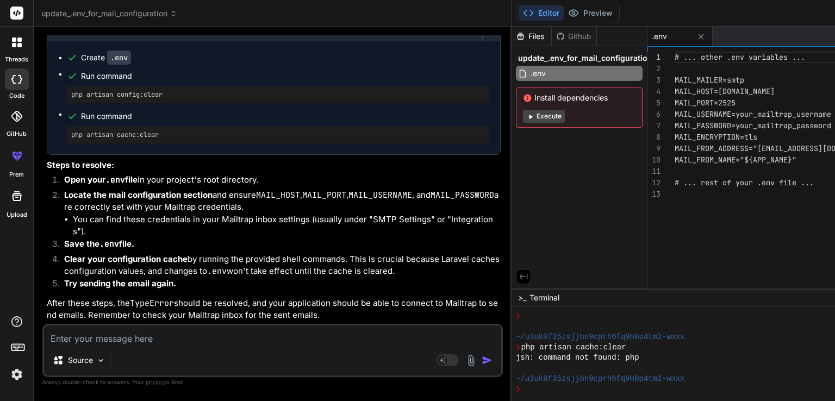
scroll to position [4623, 0]
drag, startPoint x: 243, startPoint y: 169, endPoint x: 229, endPoint y: 172, distance: 14.9
click at [242, 189] on li "Locate the mail configuration section and ensure MAIL_HOST , MAIL_PORT , MAIL_U…" at bounding box center [277, 213] width 445 height 49
click at [139, 238] on li "Save the .env file." at bounding box center [277, 245] width 445 height 15
click at [130, 344] on textarea at bounding box center [272, 336] width 457 height 20
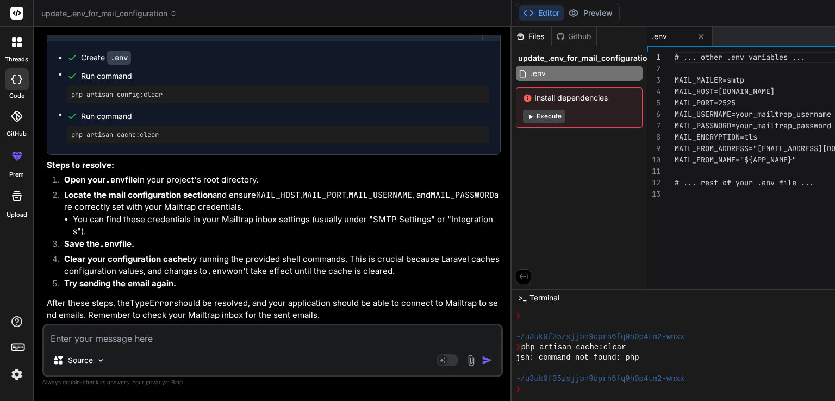
paste textarea "{ "error": "Failed to send email", "message": "Undefined array key \"port\"""
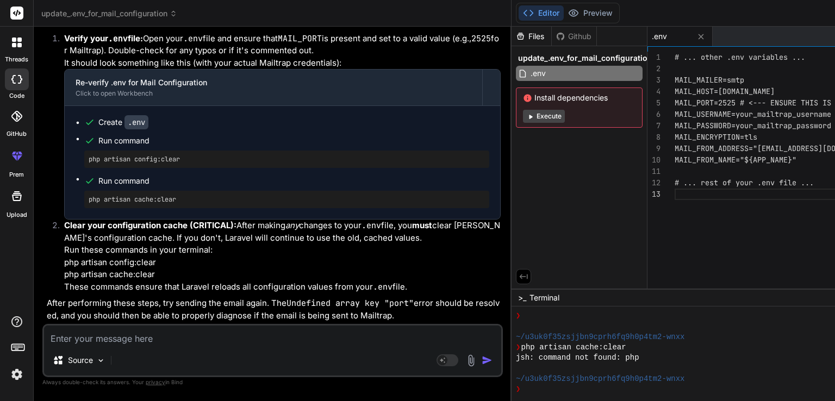
scroll to position [5277, 0]
drag, startPoint x: 164, startPoint y: 241, endPoint x: 48, endPoint y: 224, distance: 117.0
click at [48, 224] on ol "Verify your .env file: Open your .env file and ensure that MAIL_PORT is present…" at bounding box center [274, 163] width 454 height 261
copy p "php artisan config:clear php artisan cache:clear"
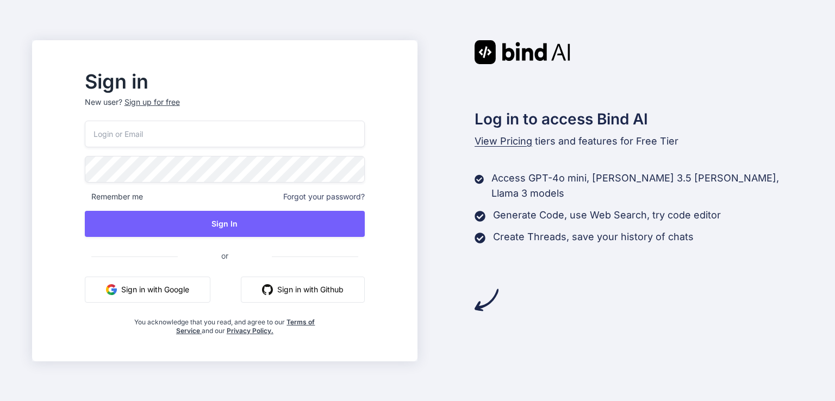
click at [211, 139] on input "email" at bounding box center [225, 134] width 280 height 27
type input "kk12@yopmail.com"
click at [85, 211] on button "Sign In" at bounding box center [225, 224] width 280 height 26
click at [176, 134] on input "email" at bounding box center [225, 134] width 280 height 27
type input "[EMAIL_ADDRESS][DOMAIN_NAME]"
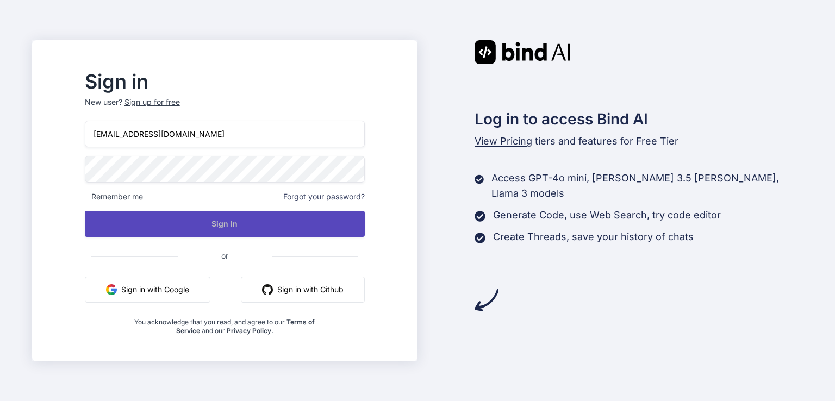
click at [234, 216] on button "Sign In" at bounding box center [225, 224] width 280 height 26
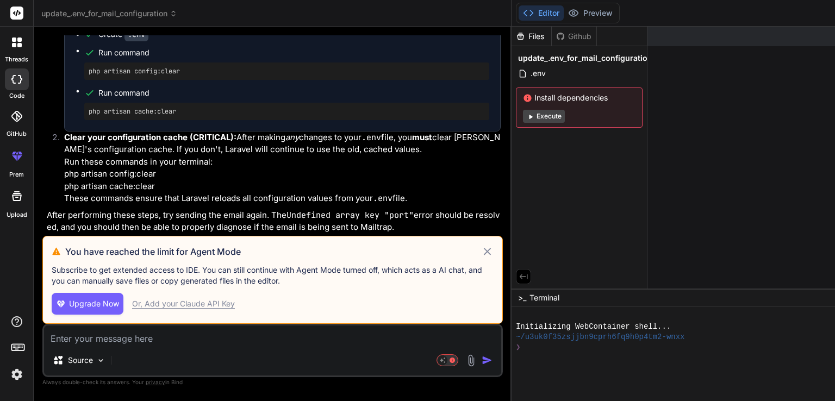
scroll to position [2518, 0]
click at [481, 245] on icon at bounding box center [487, 251] width 12 height 13
type textarea "x"
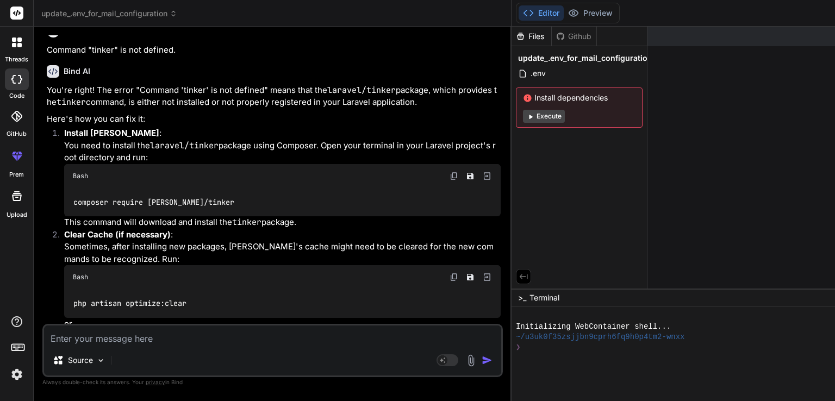
scroll to position [877, 0]
